Goal: Ask a question: Seek information or help from site administrators or community

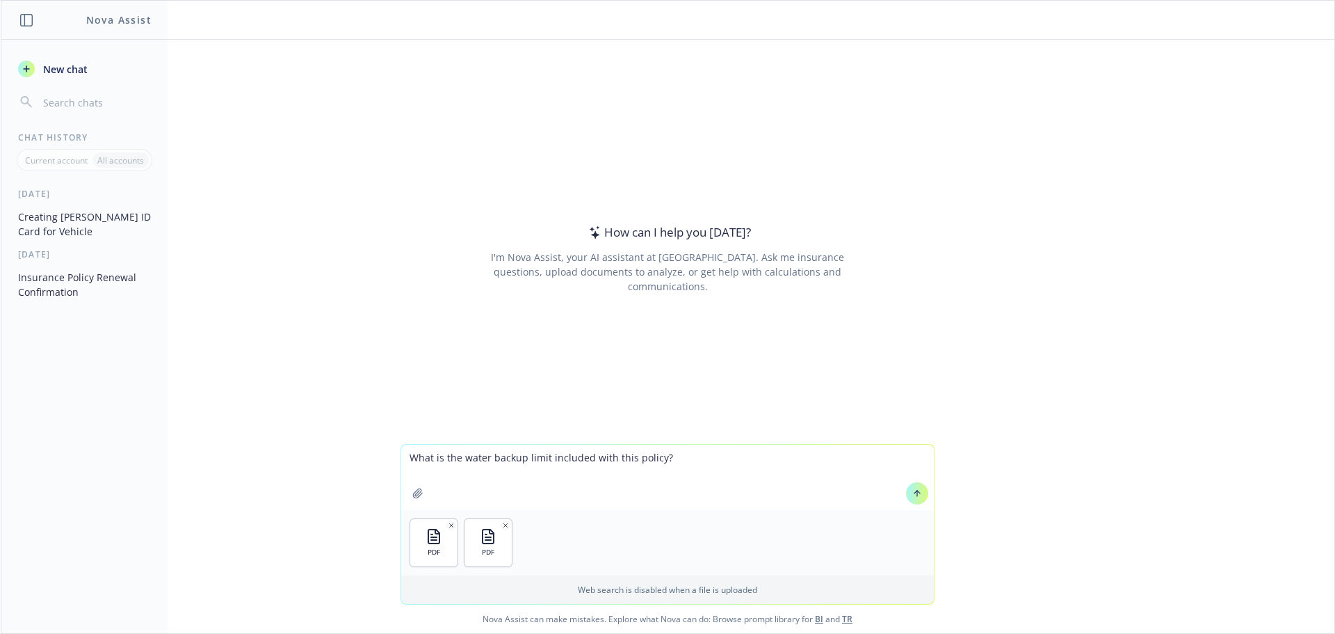
type textarea "What is the water backup limit included with this policy?"
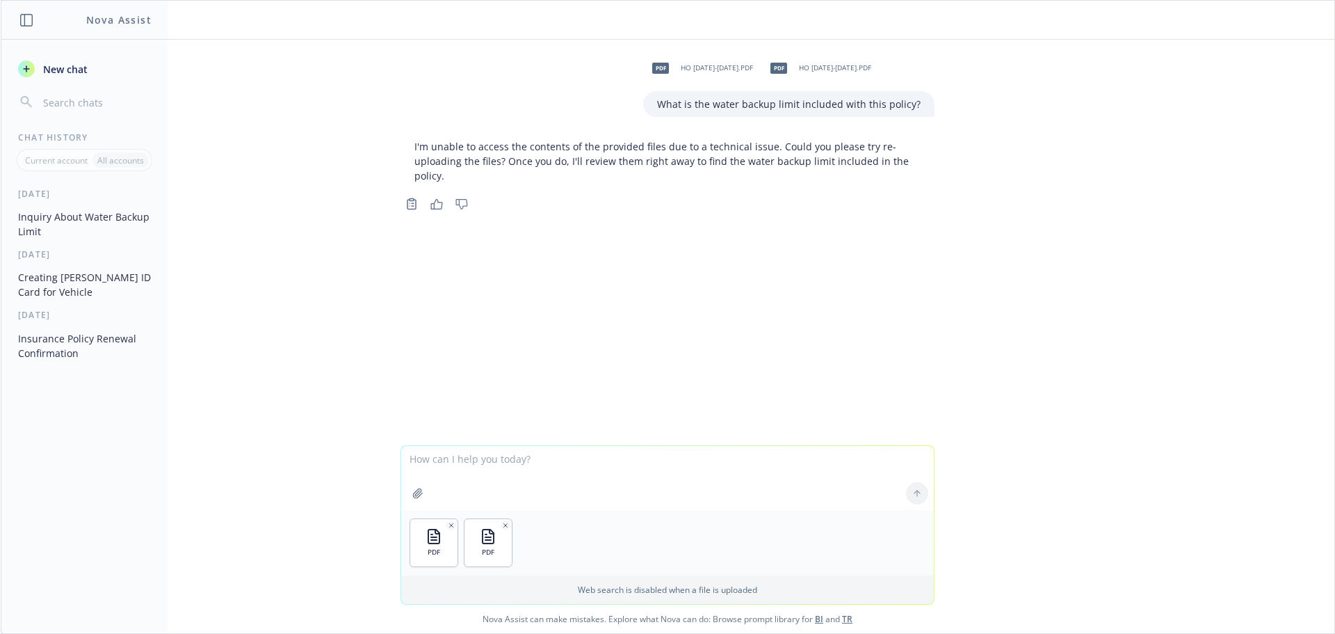
click at [484, 489] on textarea at bounding box center [667, 478] width 533 height 64
type textarea "What is the equipment breakdown limit"
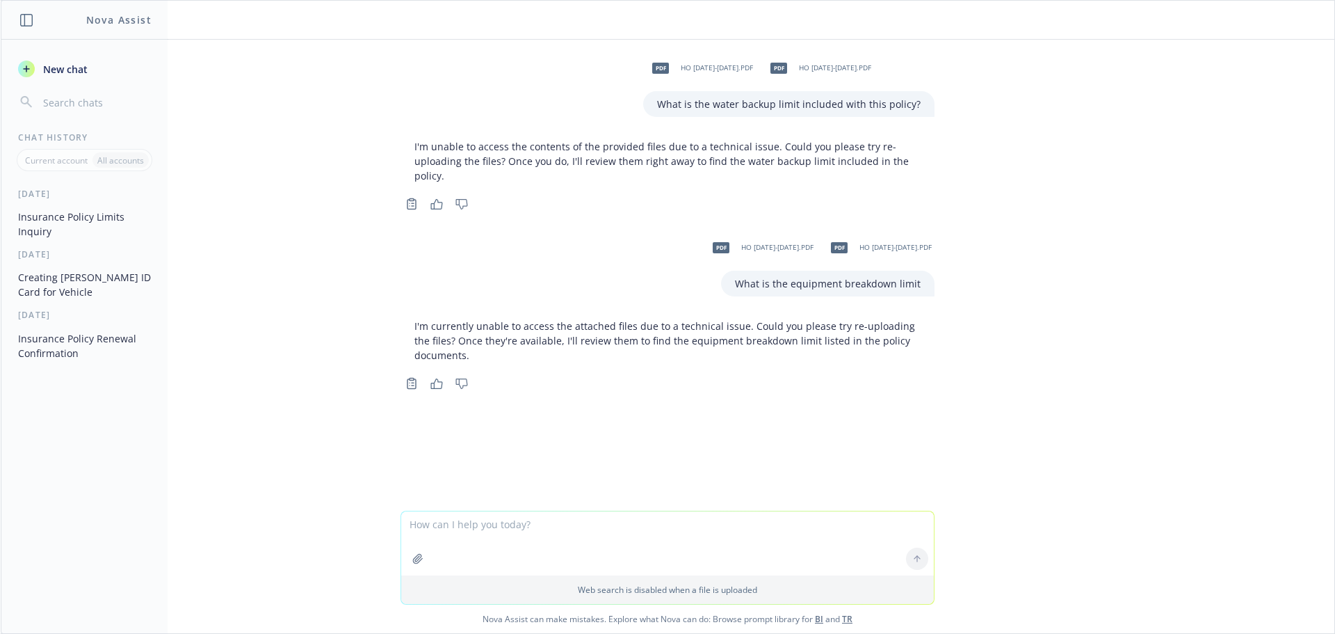
click at [417, 556] on icon "button" at bounding box center [417, 558] width 11 height 11
click at [450, 476] on textarea at bounding box center [667, 478] width 533 height 64
type textarea "What is the equipment breakdown limit?"
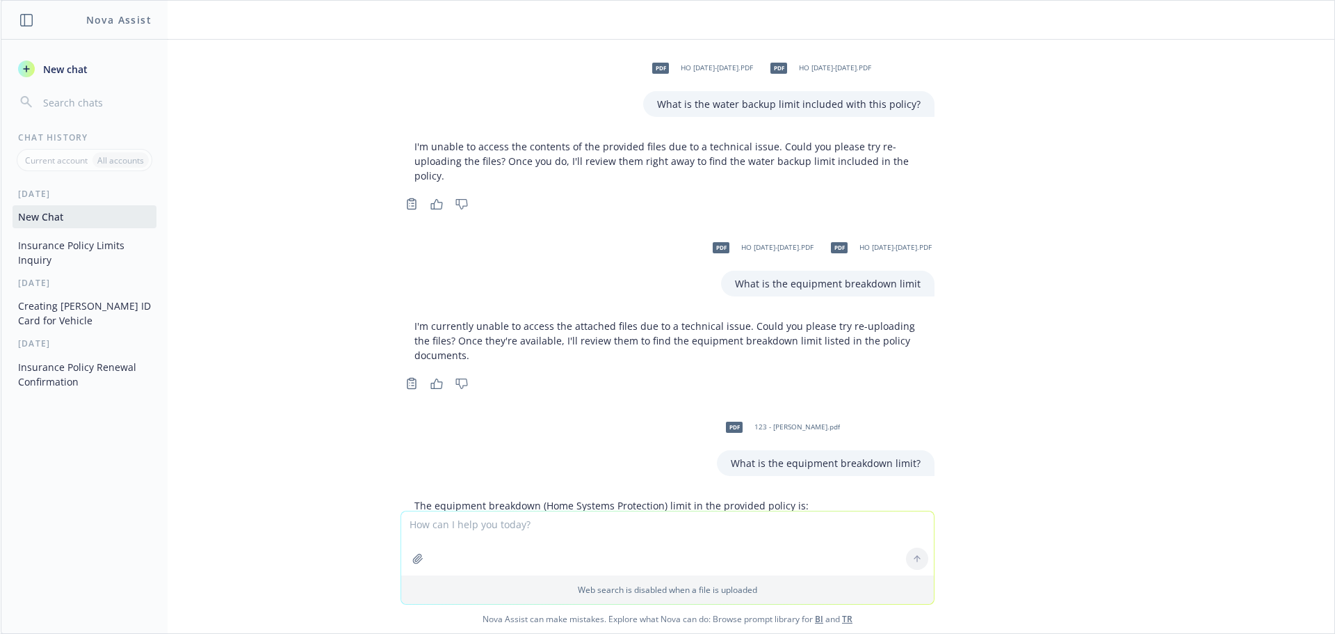
scroll to position [172, 0]
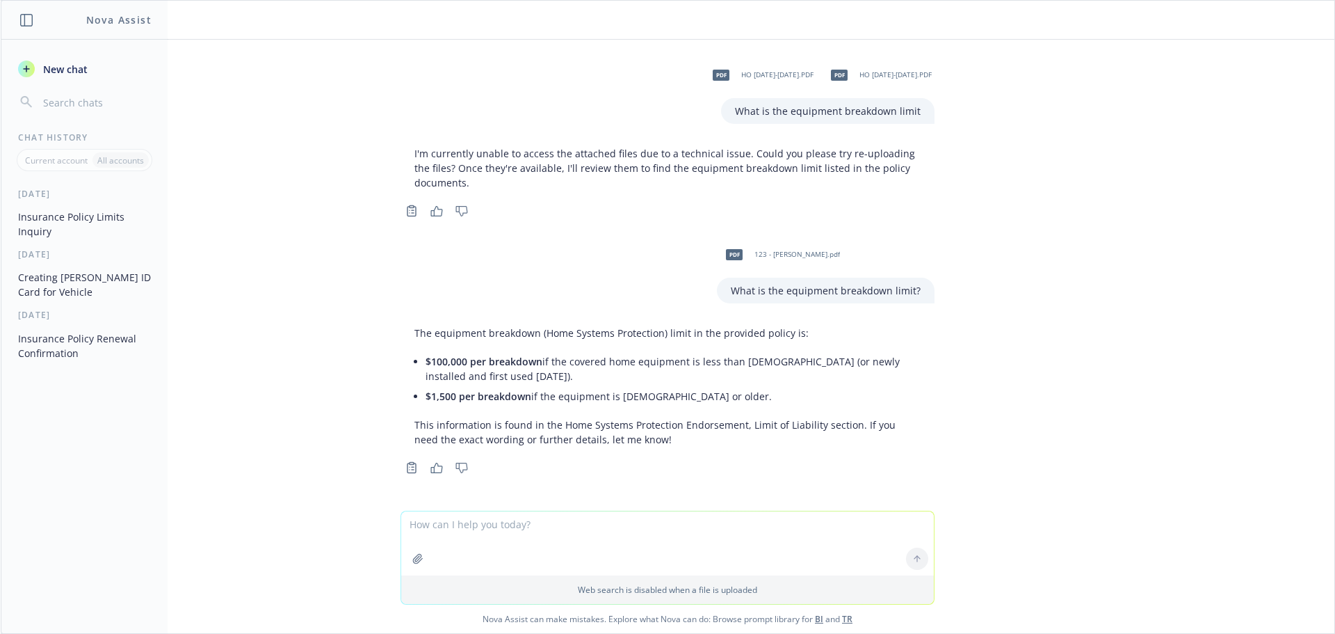
click at [455, 529] on textarea at bounding box center [667, 543] width 533 height 64
type textarea "what is the water backup limit"
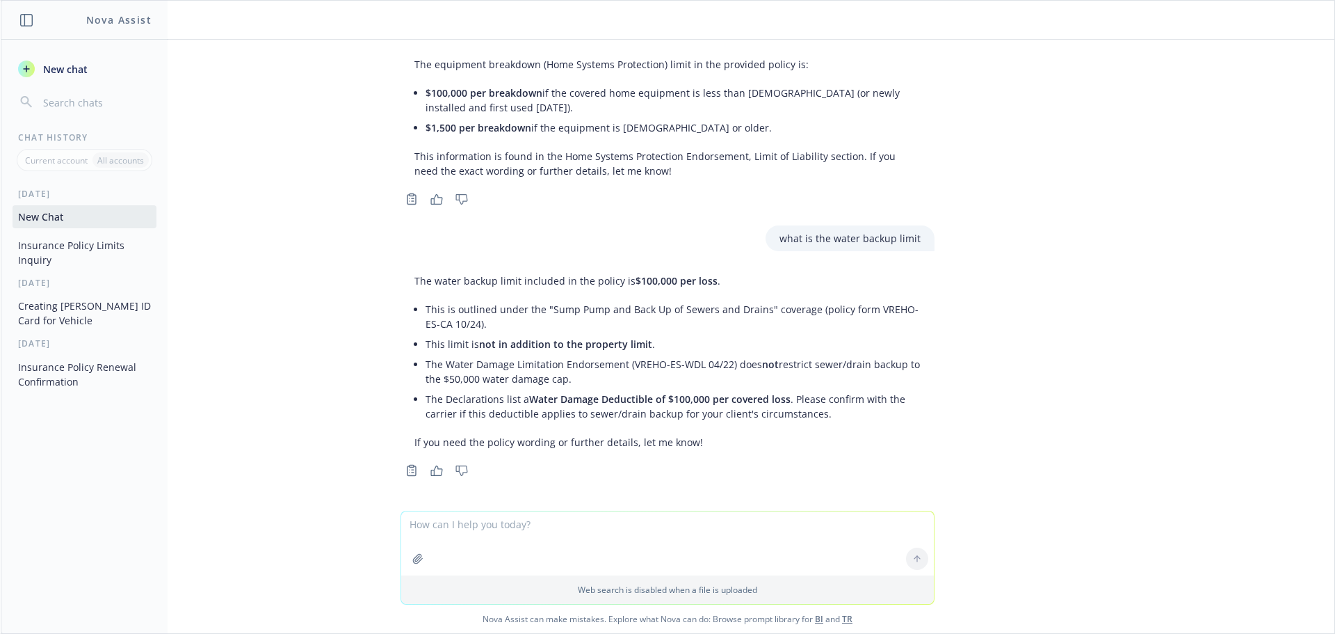
scroll to position [444, 0]
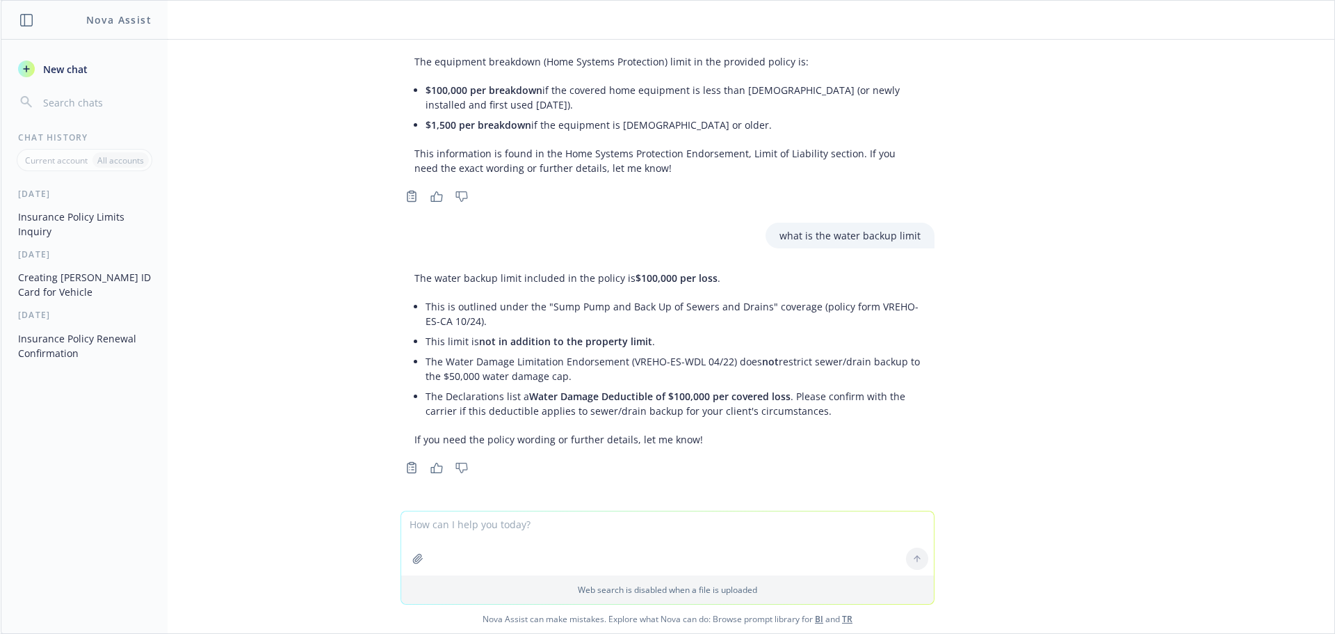
click at [440, 523] on textarea at bounding box center [667, 543] width 533 height 64
type textarea "What is the ordinance or law limit?"
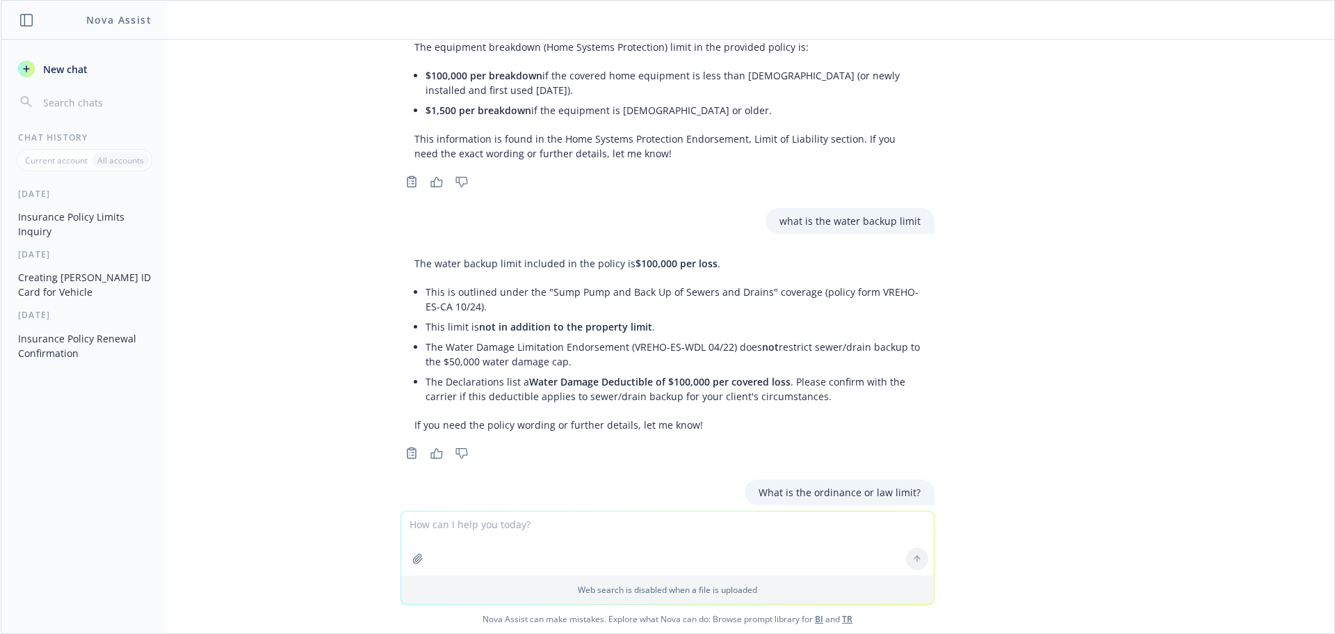
scroll to position [702, 0]
